Goal: Information Seeking & Learning: Learn about a topic

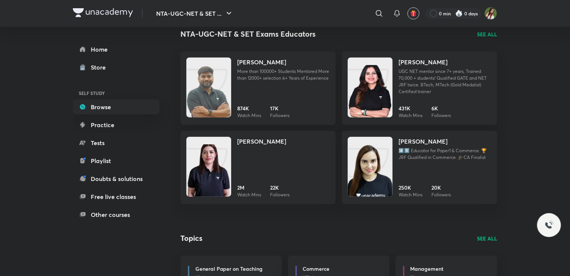
scroll to position [323, 0]
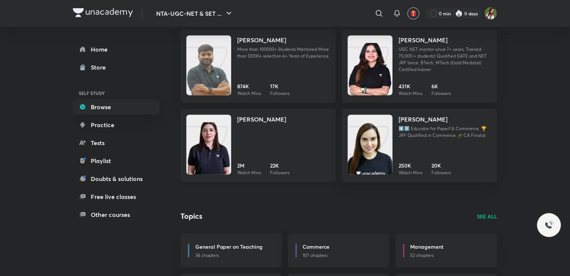
click at [303, 145] on div "[PERSON_NAME] 2M Watch Mins 22K Followers" at bounding box center [283, 145] width 93 height 61
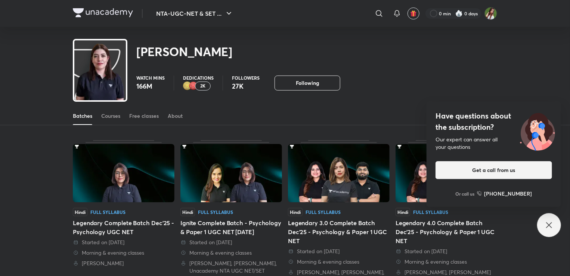
click at [550, 227] on icon at bounding box center [548, 224] width 9 height 9
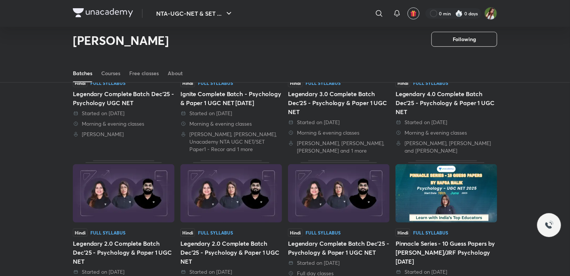
scroll to position [56, 0]
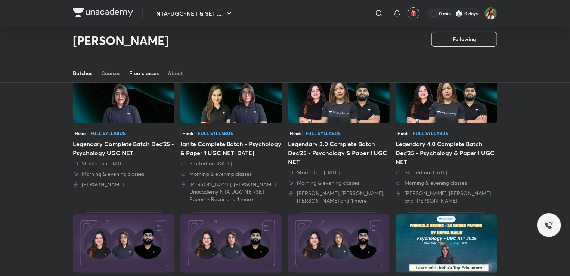
click at [147, 78] on link "Free classes" at bounding box center [143, 73] width 29 height 18
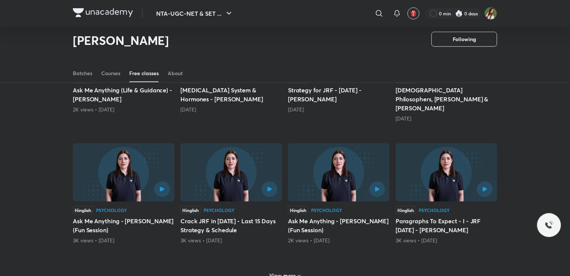
scroll to position [280, 0]
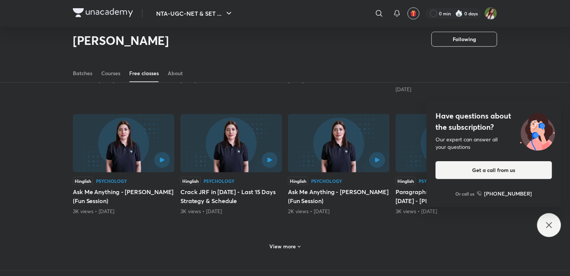
click at [539, 224] on div "Have questions about the subscription? Our expert can answer all your questions…" at bounding box center [549, 225] width 24 height 24
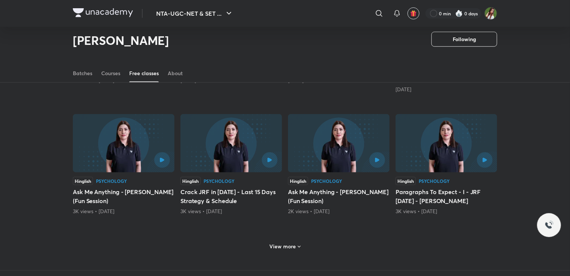
click at [272, 242] on h6 "View more" at bounding box center [283, 245] width 27 height 7
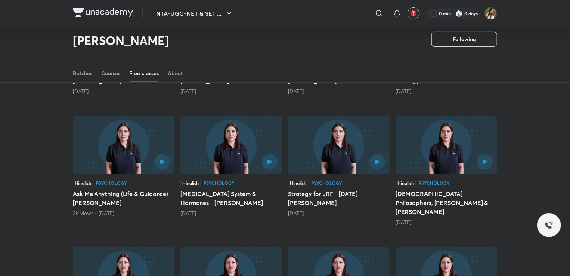
scroll to position [19, 0]
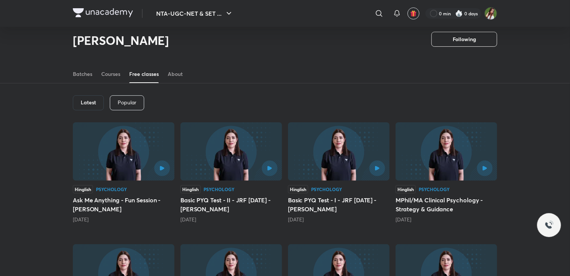
click at [142, 167] on div at bounding box center [147, 168] width 46 height 16
